Goal: Information Seeking & Learning: Learn about a topic

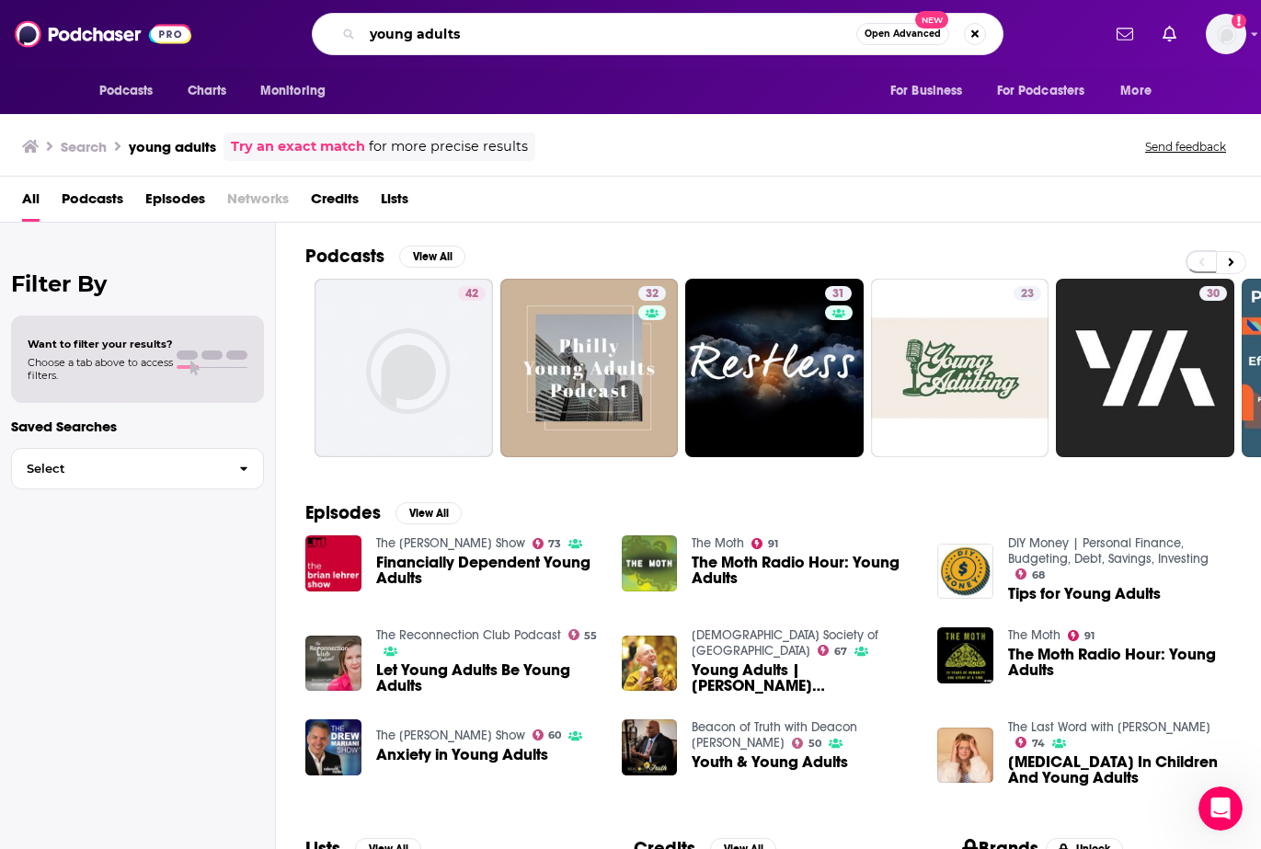
drag, startPoint x: 483, startPoint y: 37, endPoint x: 326, endPoint y: 36, distance: 156.3
click at [326, 36] on div "young adults Open Advanced New" at bounding box center [657, 34] width 691 height 42
type input "coffee and [DEMOGRAPHIC_DATA] time"
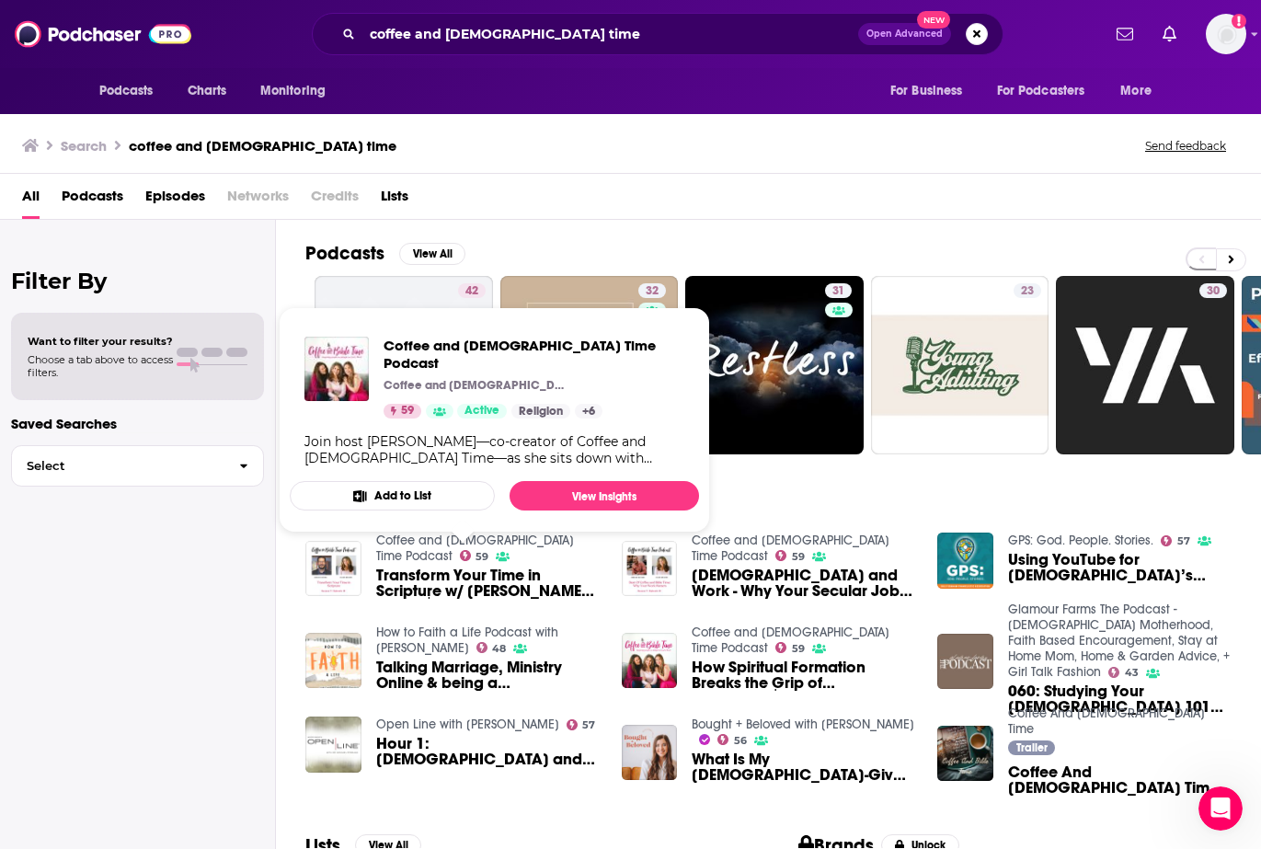
click at [388, 536] on link "Coffee and [DEMOGRAPHIC_DATA] Time Podcast" at bounding box center [475, 547] width 198 height 31
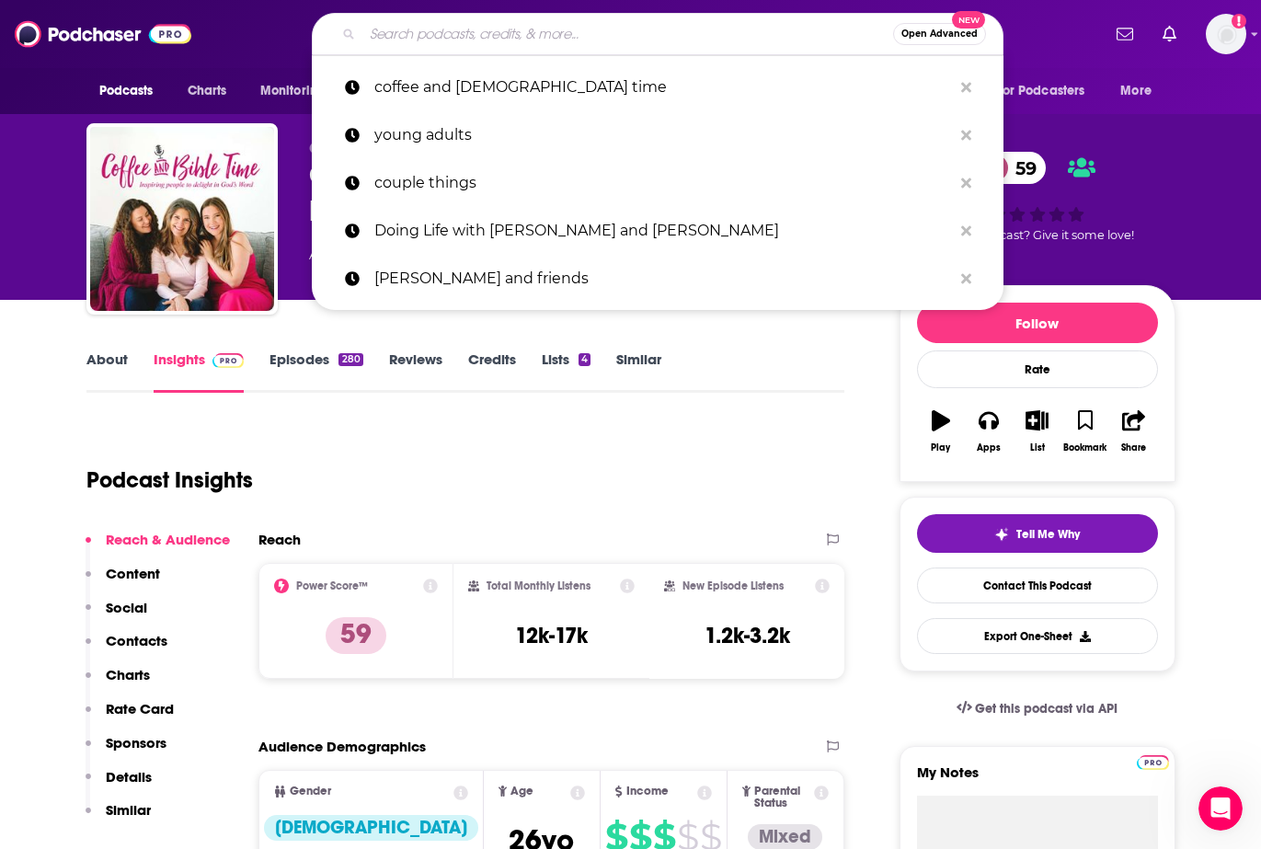
click at [445, 31] on input "Search podcasts, credits, & more..." at bounding box center [627, 33] width 531 height 29
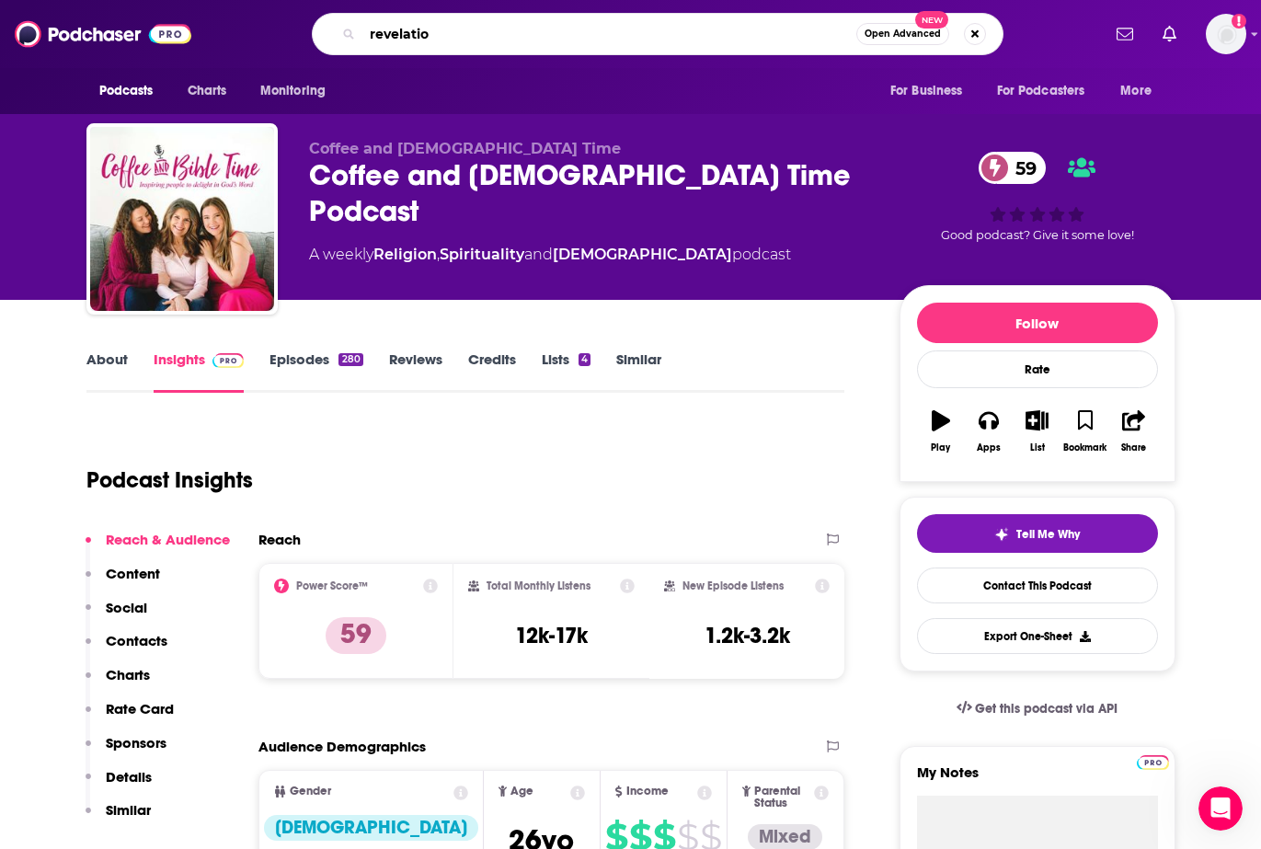
type input "revelation"
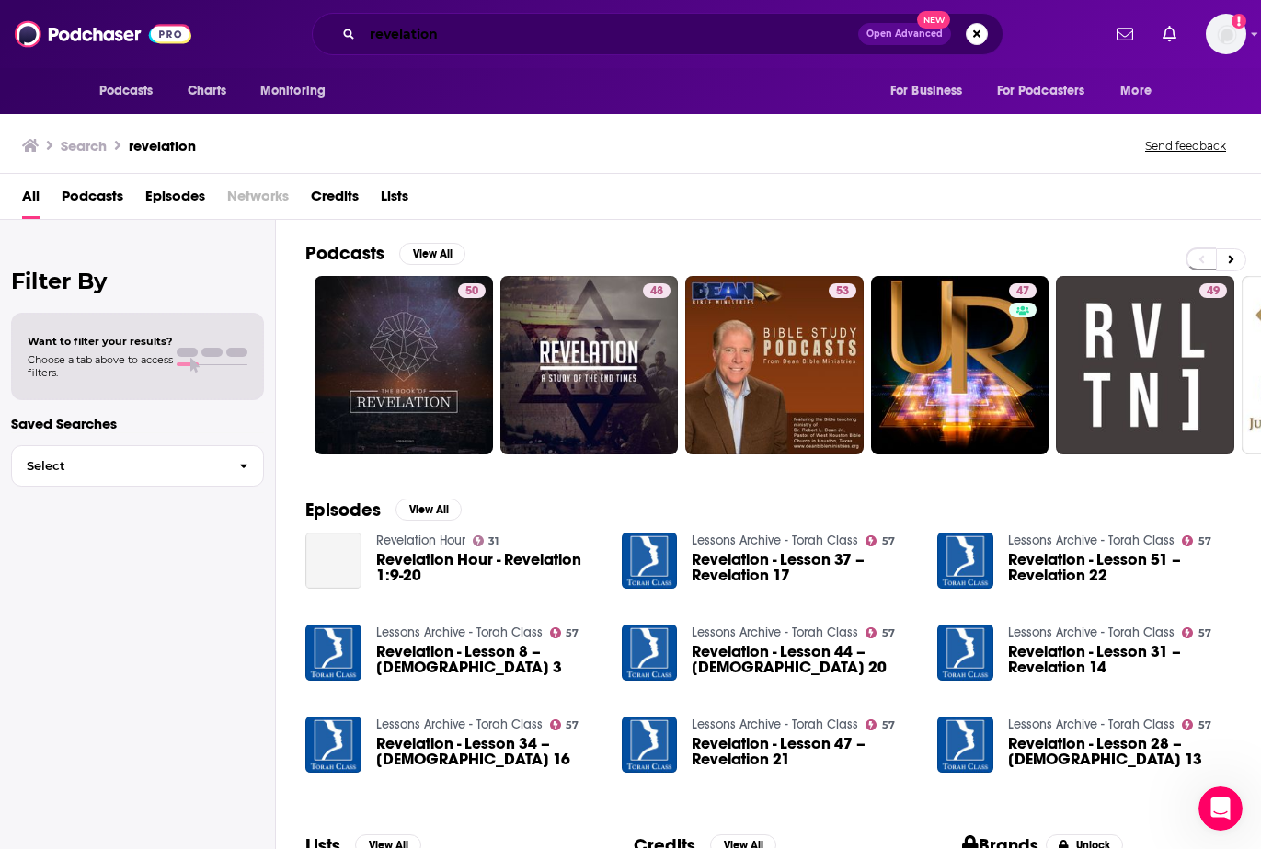
click at [510, 34] on input "revelation" at bounding box center [610, 33] width 496 height 29
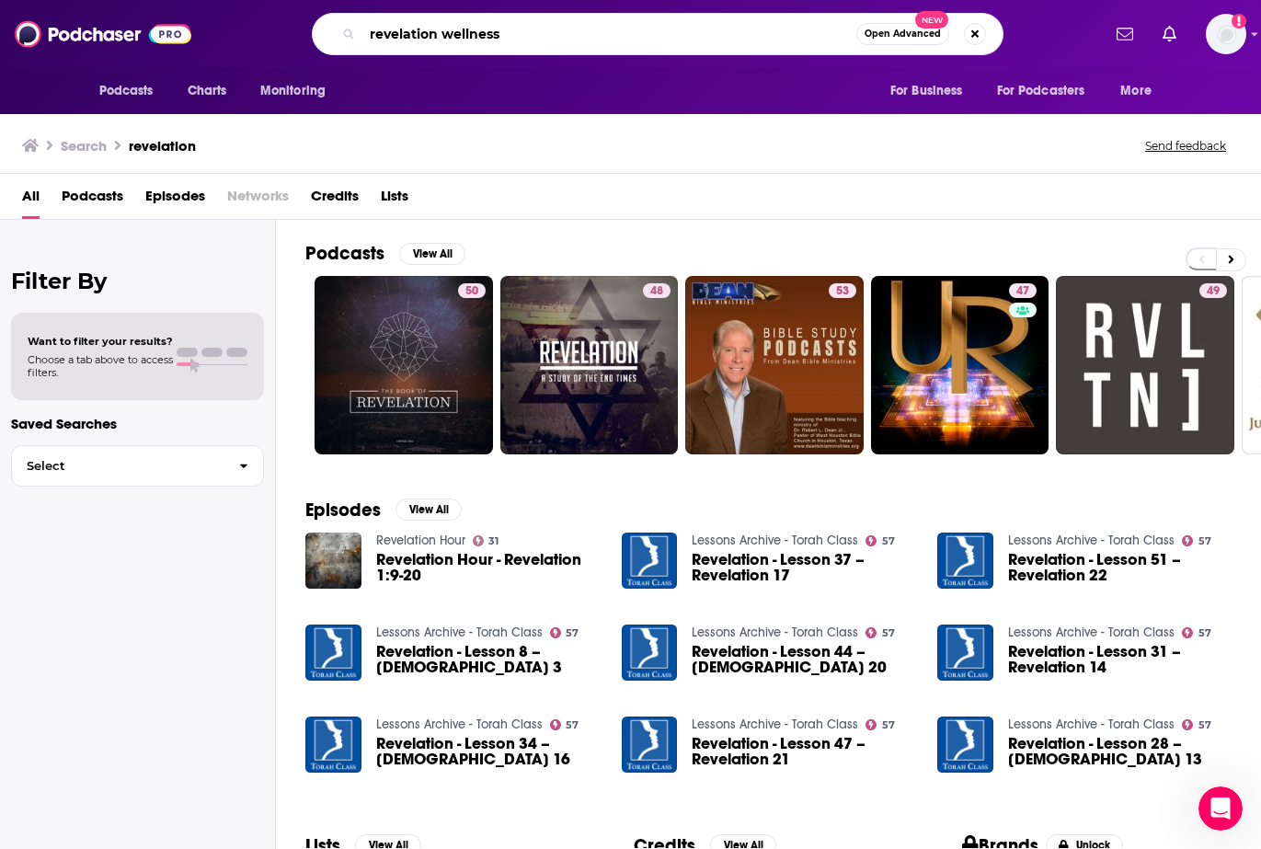
type input "revelation wellness"
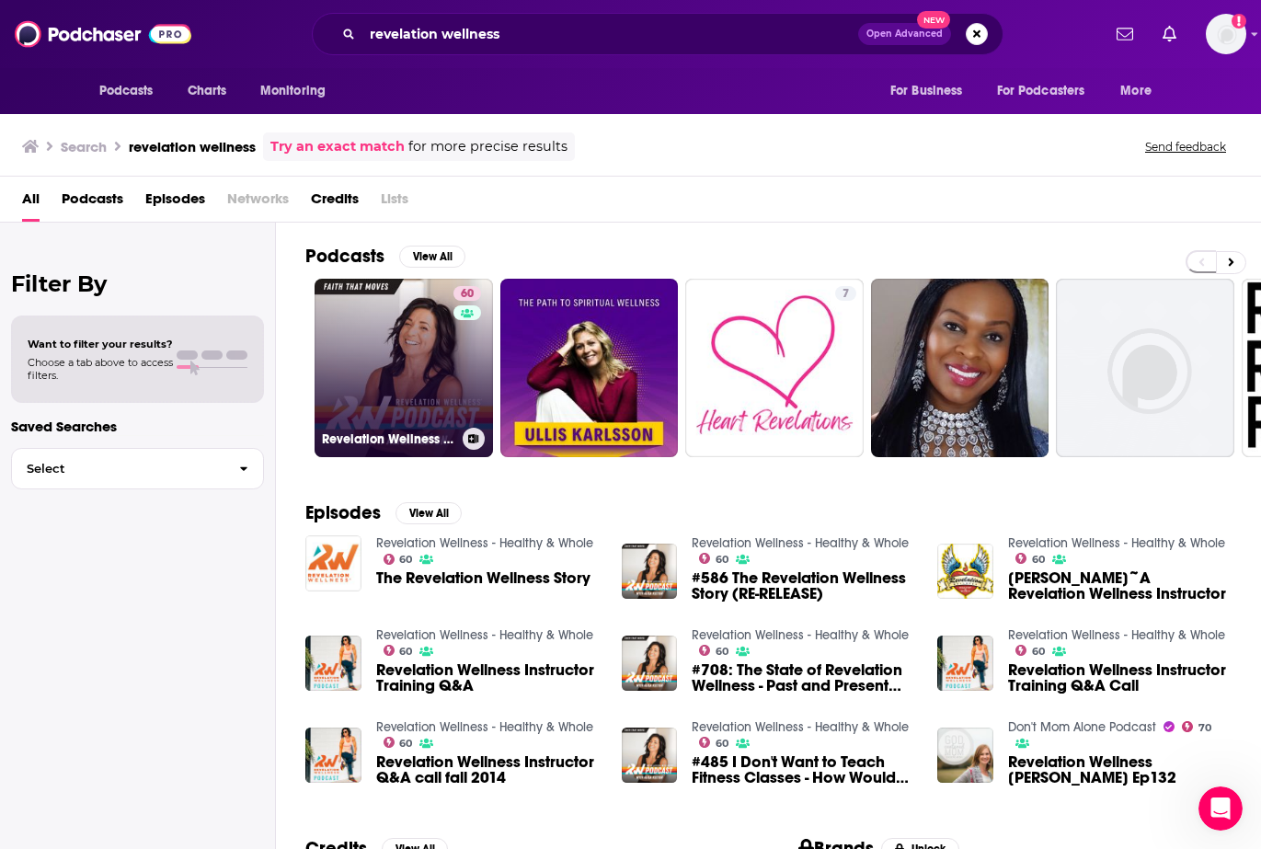
click at [416, 369] on link "60 Revelation Wellness - Healthy & Whole" at bounding box center [403, 368] width 178 height 178
